Goal: Information Seeking & Learning: Find specific page/section

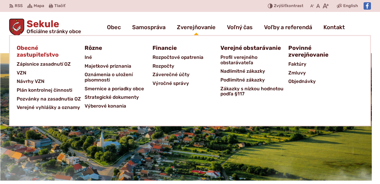
click at [32, 51] on span "Obecné zastupiteľstvo" at bounding box center [47, 51] width 61 height 17
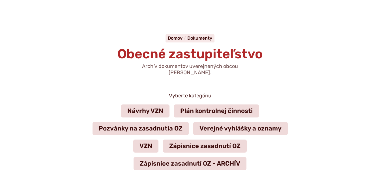
scroll to position [57, 0]
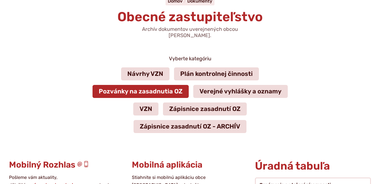
click at [158, 87] on link "Pozvánky na zasadnutia OZ" at bounding box center [141, 91] width 96 height 13
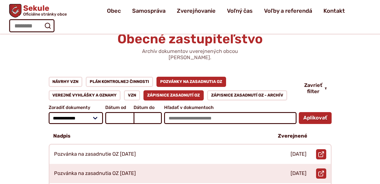
scroll to position [28, 0]
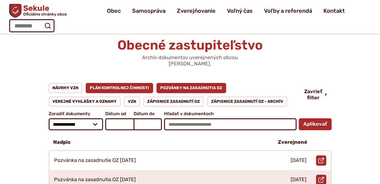
click at [125, 83] on link "Plán kontrolnej činnosti" at bounding box center [119, 88] width 67 height 10
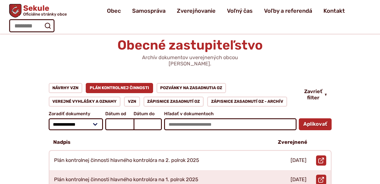
scroll to position [28, 0]
click at [167, 96] on link "Zápisnice zasadnutí OZ" at bounding box center [173, 101] width 61 height 10
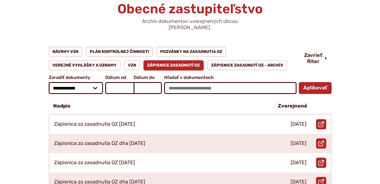
scroll to position [85, 0]
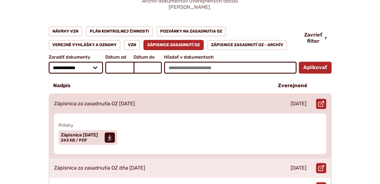
click at [125, 101] on p "Zápisnica zo zasadnutia OZ [DATE]" at bounding box center [94, 104] width 81 height 6
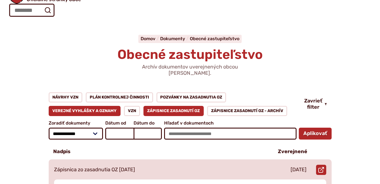
scroll to position [0, 0]
